Goal: Check status: Check status

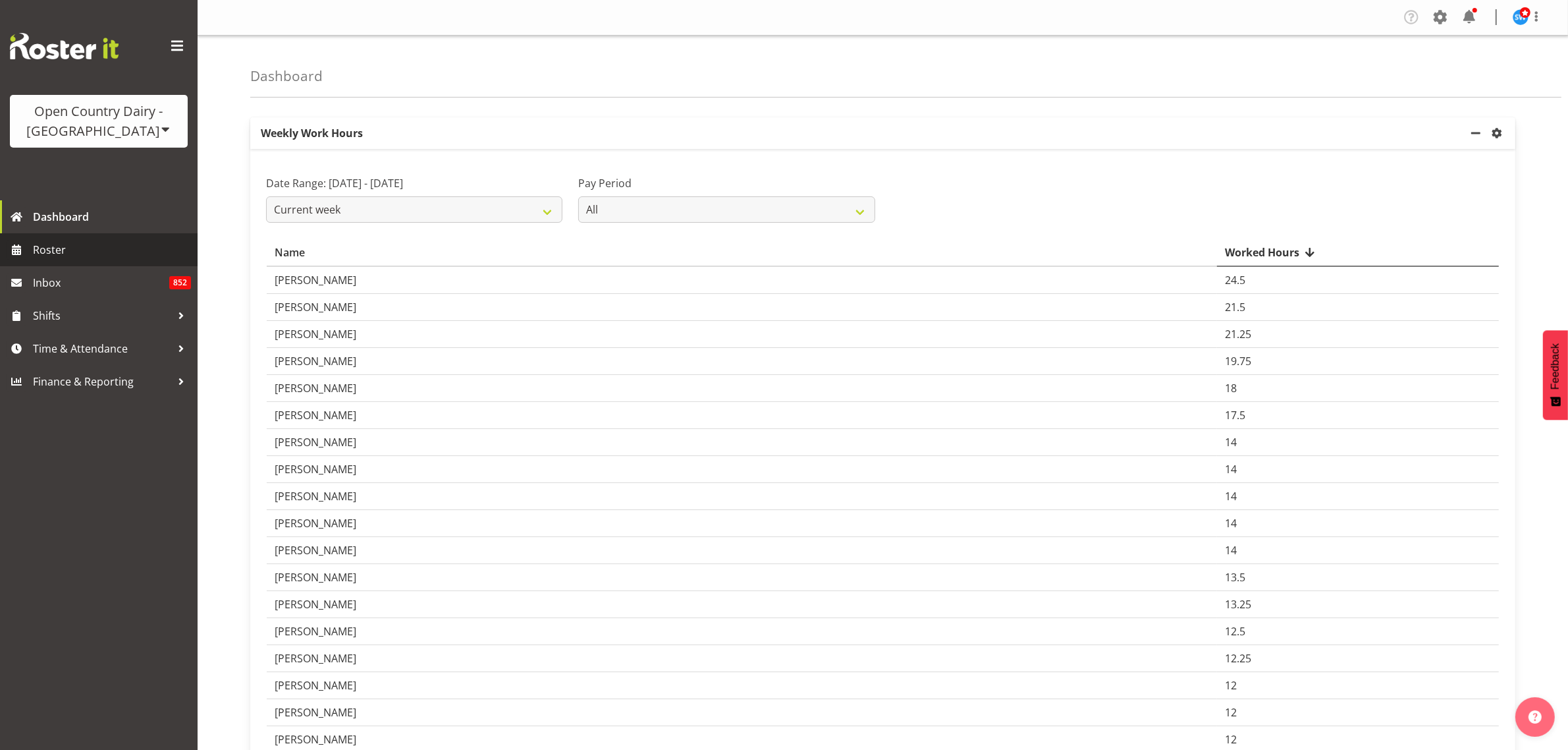
click at [57, 246] on span "Roster" at bounding box center [111, 249] width 158 height 20
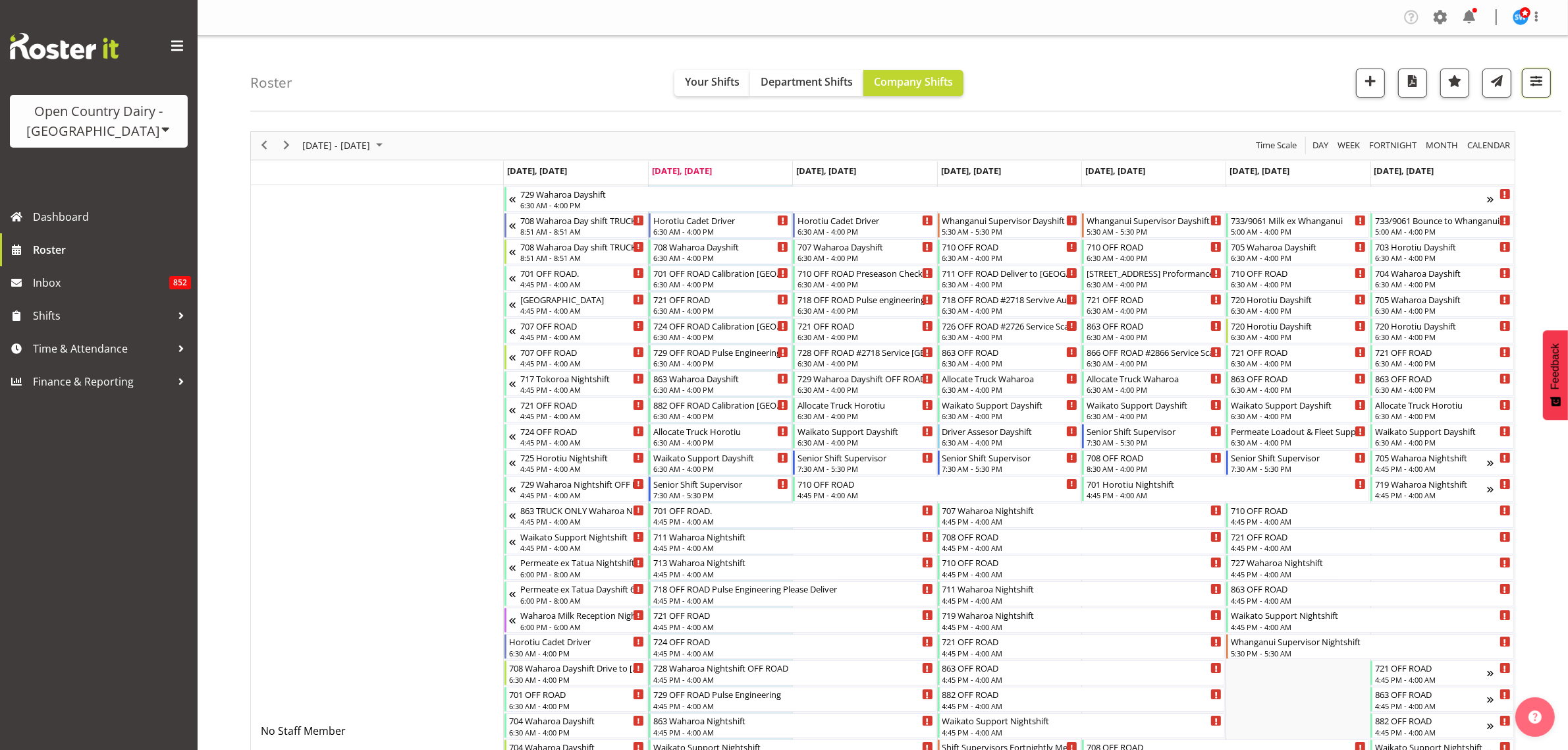
click at [1543, 78] on span "button" at bounding box center [1537, 82] width 17 height 17
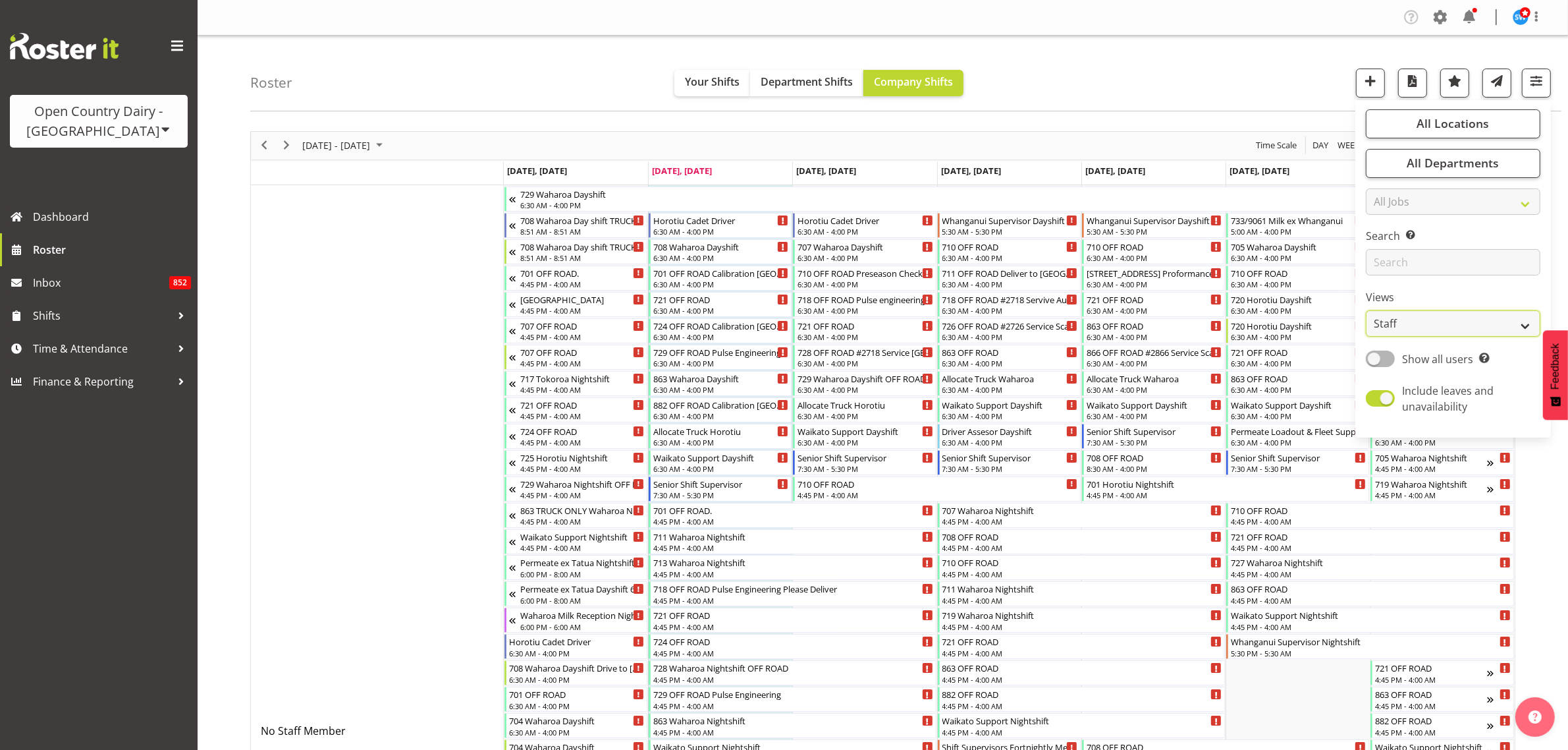
click at [1507, 326] on select "Staff Role Shift - Horizontal Shift - Vertical Staff - Location" at bounding box center [1454, 323] width 175 height 26
select select "shiftH"
click at [1367, 310] on select "Staff Role Shift - Horizontal Shift - Vertical Staff - Location" at bounding box center [1454, 323] width 175 height 26
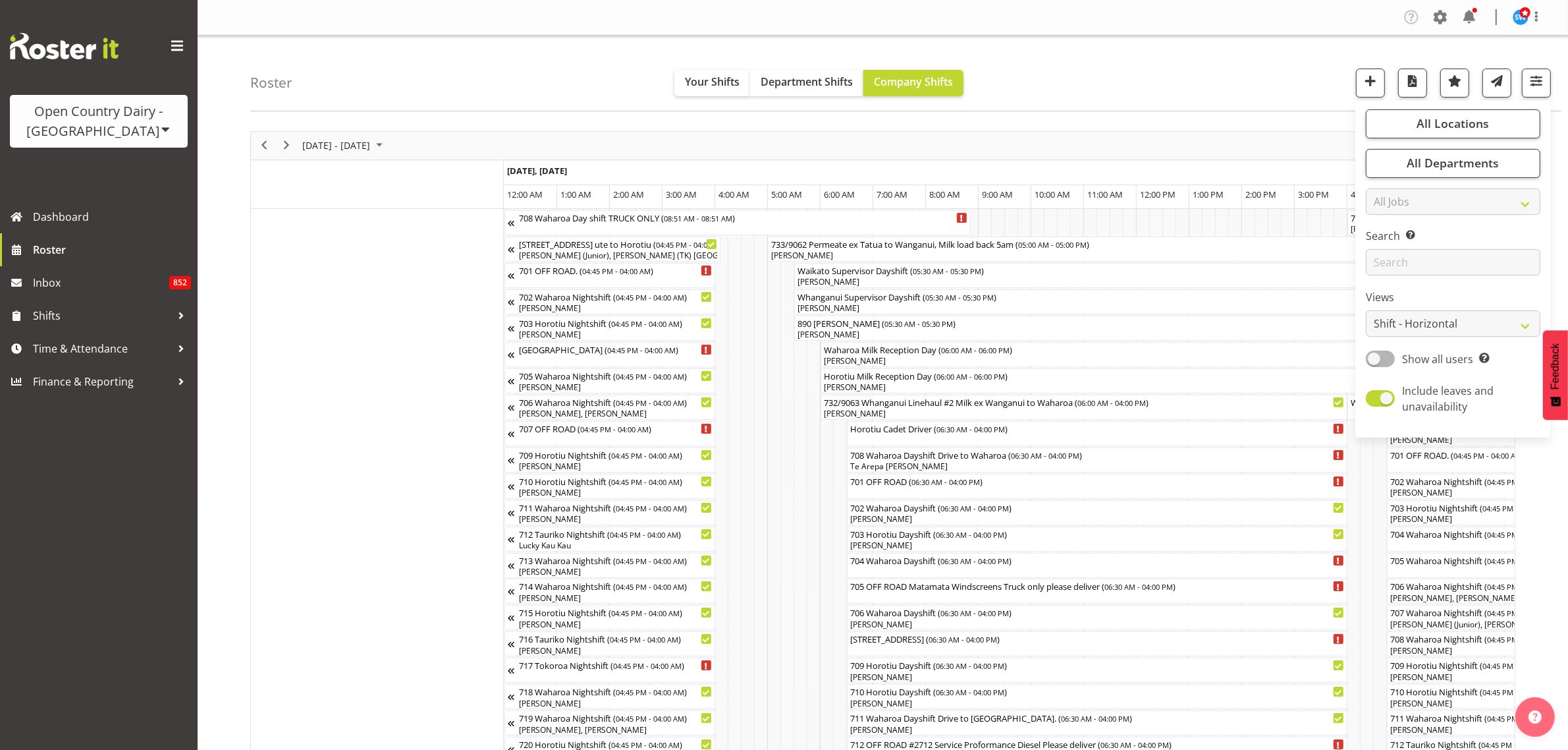
click at [1256, 74] on div "Roster Your Shifts Department Shifts Company Shifts All Locations Clear Ingredi…" at bounding box center [906, 74] width 1312 height 76
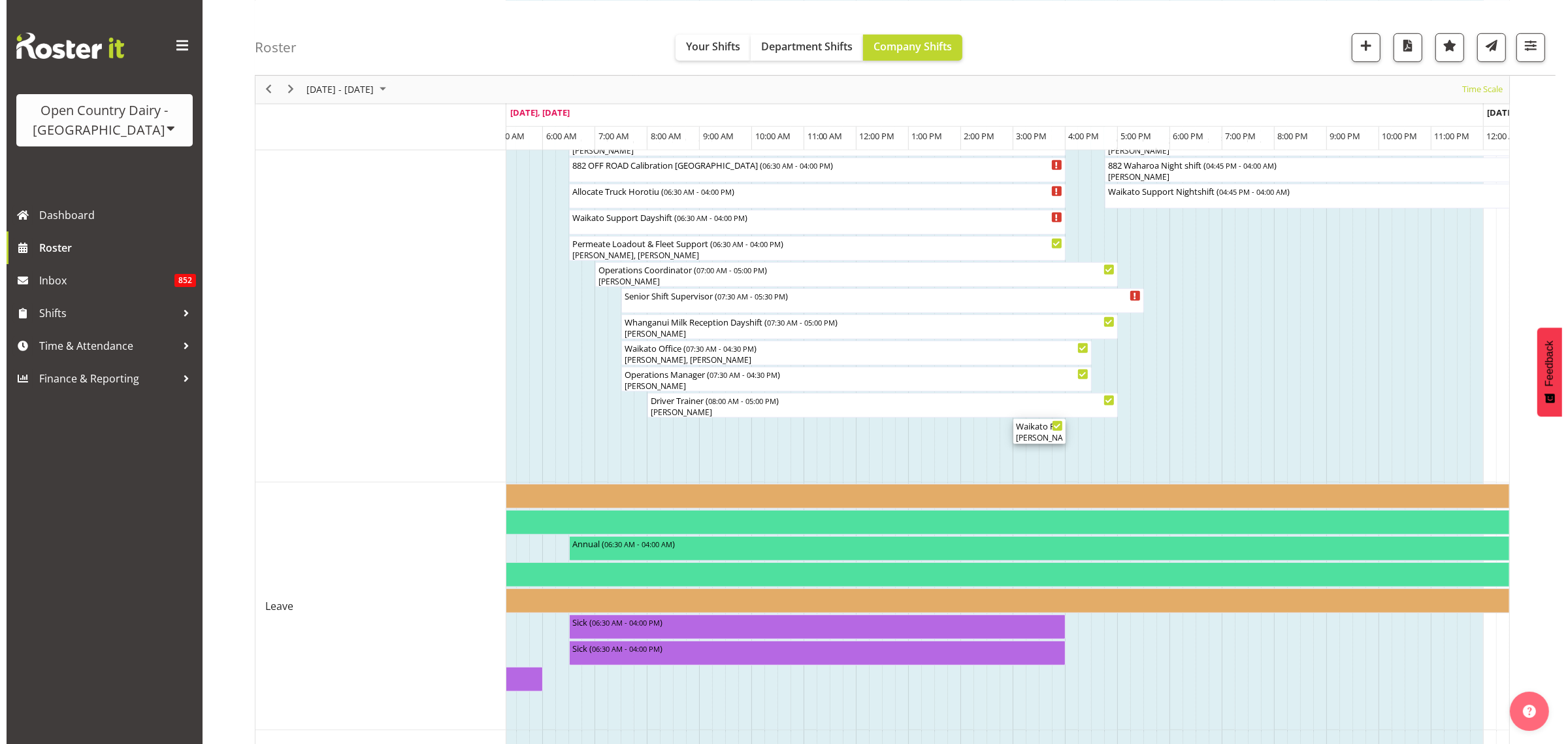
scroll to position [1118, 0]
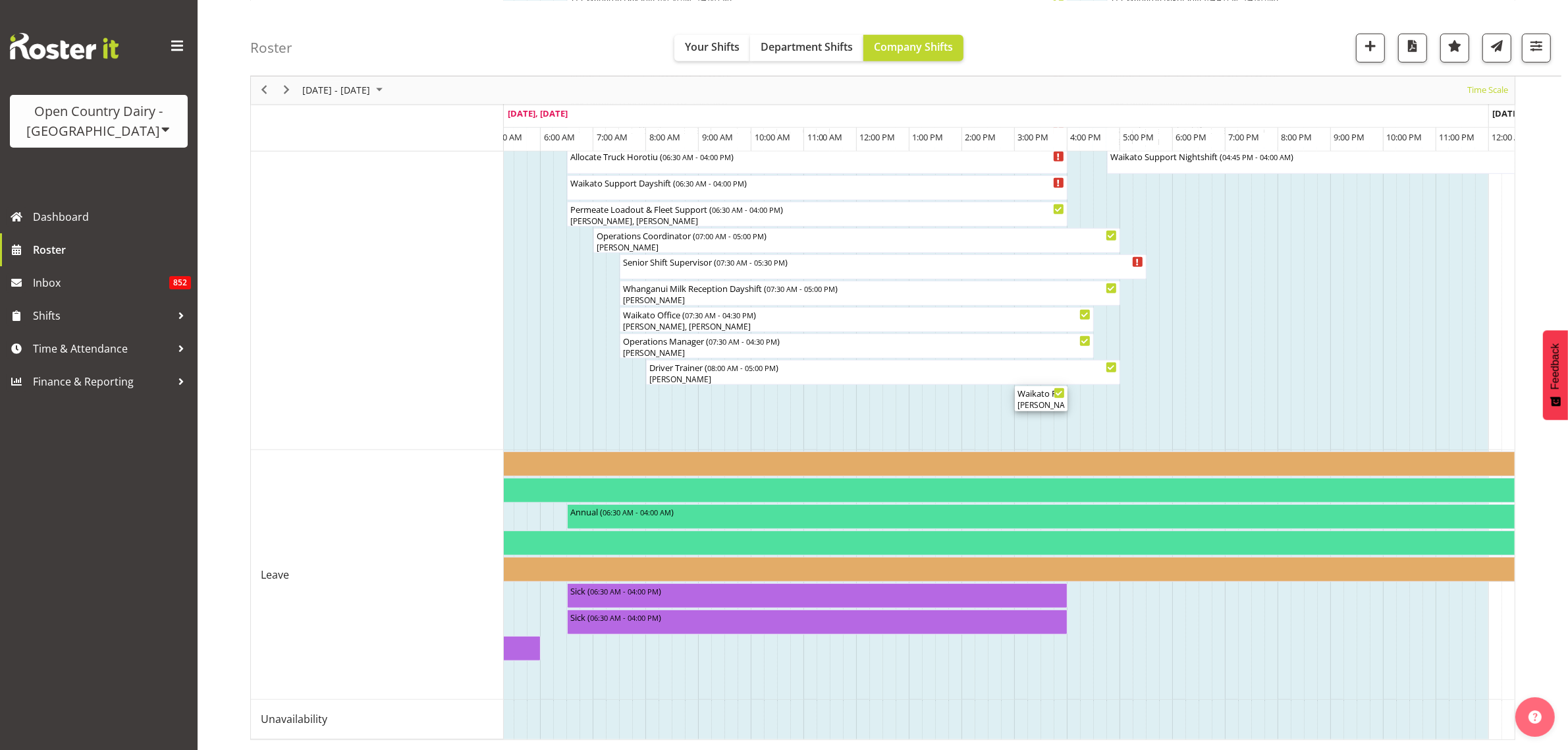
click at [1045, 386] on div "Waikato Regional HSR Meeting ( 03:00 PM - 04:00 PM )" at bounding box center [1041, 392] width 47 height 13
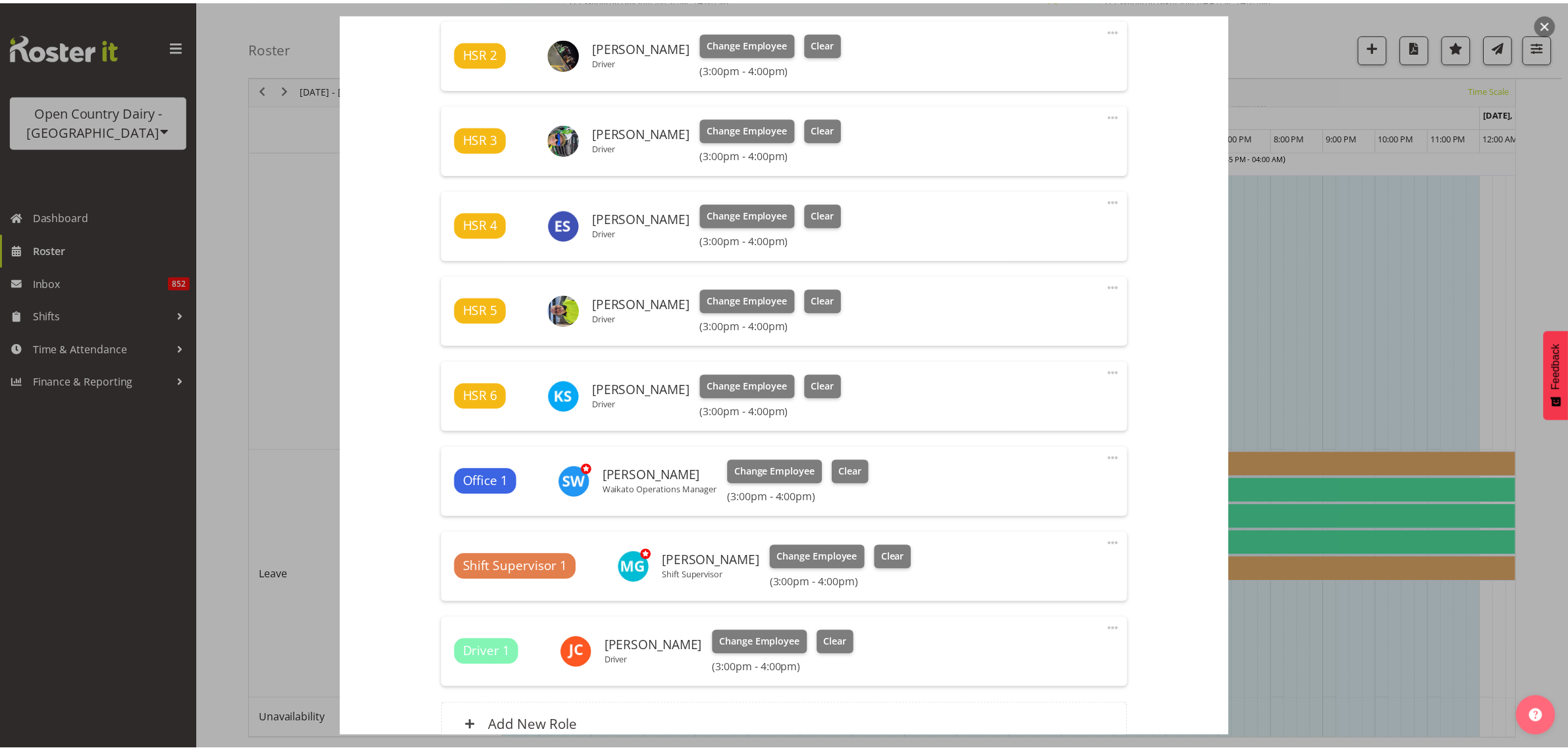
scroll to position [742, 0]
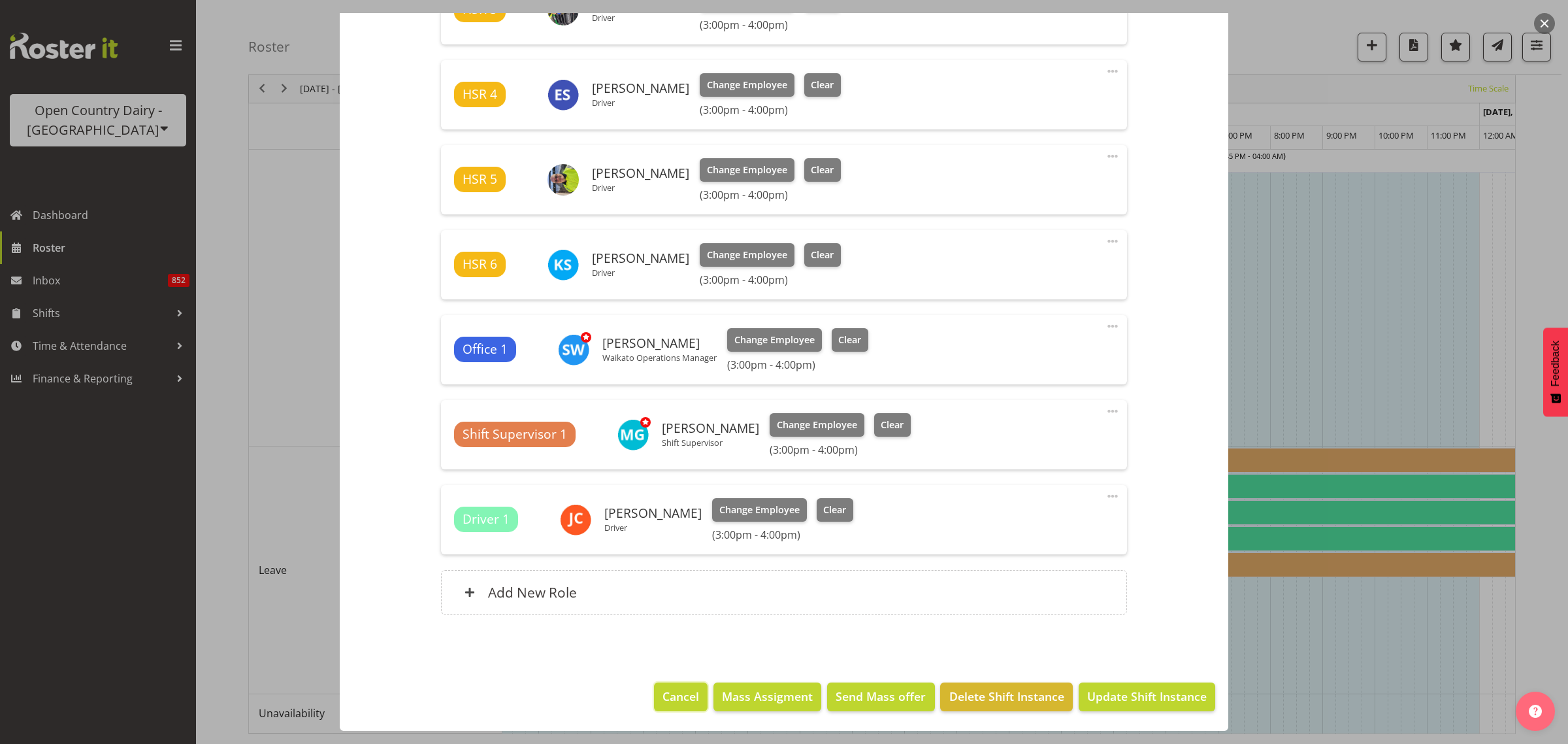
click at [666, 693] on span "Cancel" at bounding box center [681, 696] width 37 height 17
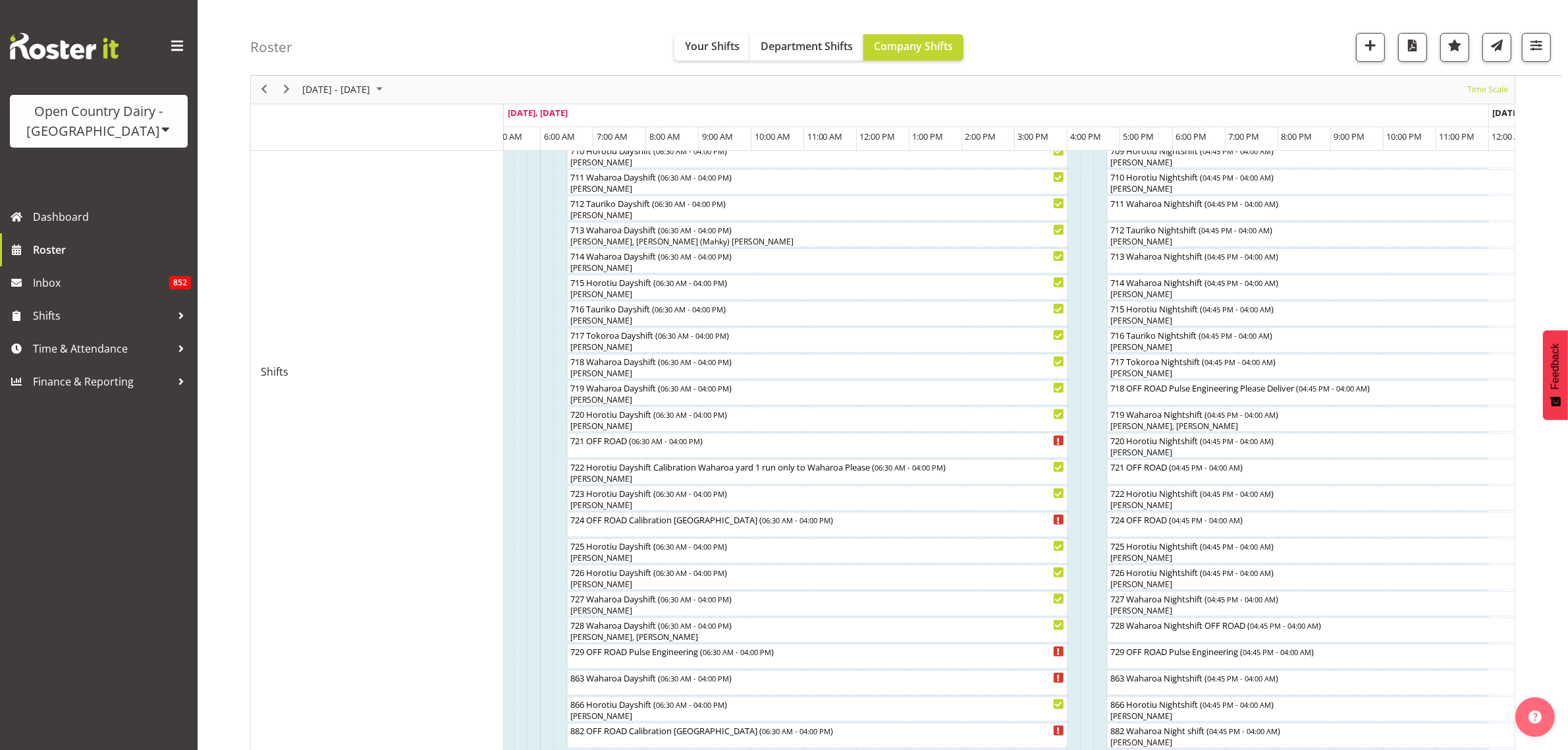
scroll to position [304, 0]
